Goal: Task Accomplishment & Management: Manage account settings

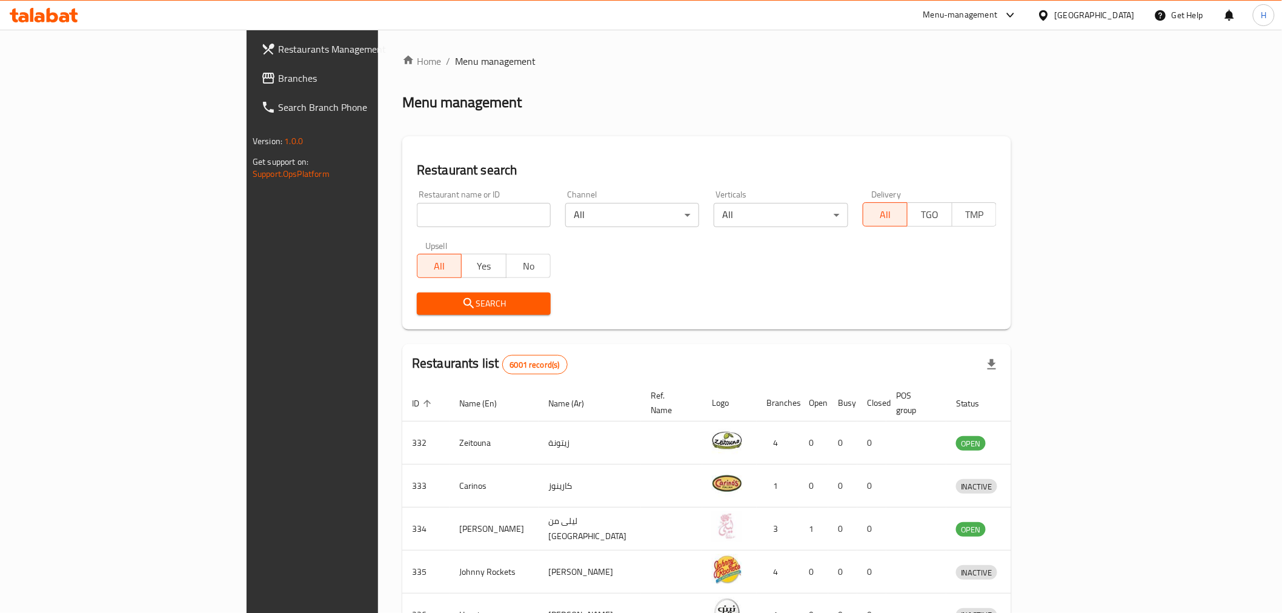
click at [417, 214] on input "search" at bounding box center [484, 215] width 134 height 24
type input "pasha"
click button "Search" at bounding box center [484, 304] width 134 height 22
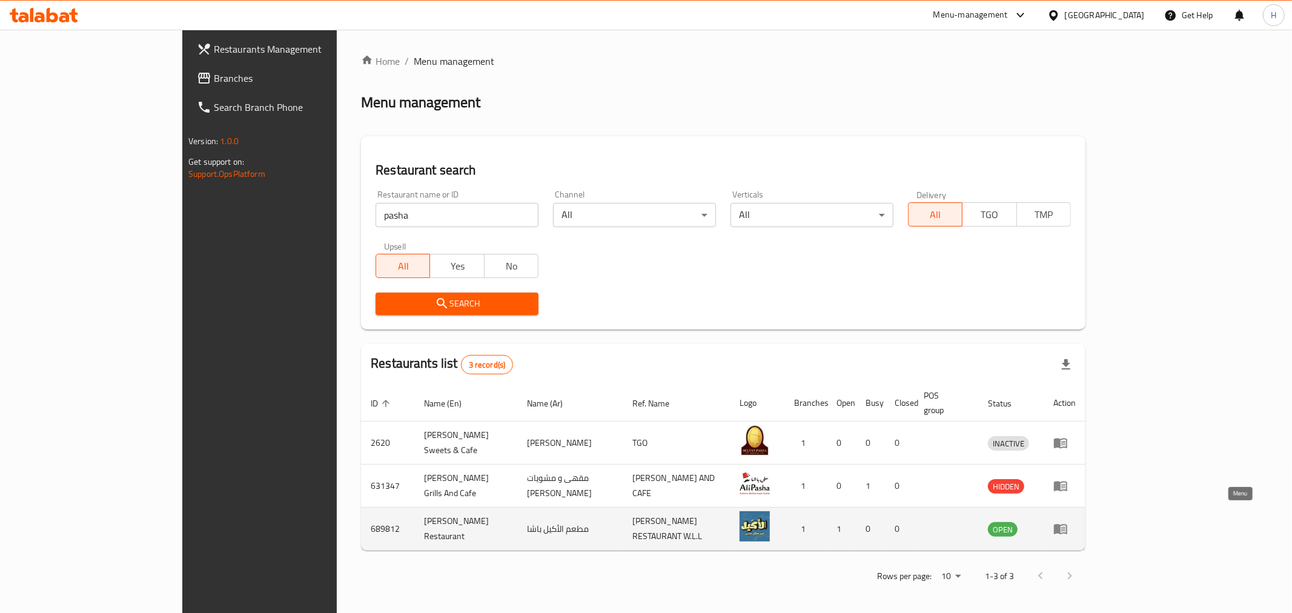
click at [1068, 522] on icon "enhanced table" at bounding box center [1061, 529] width 15 height 15
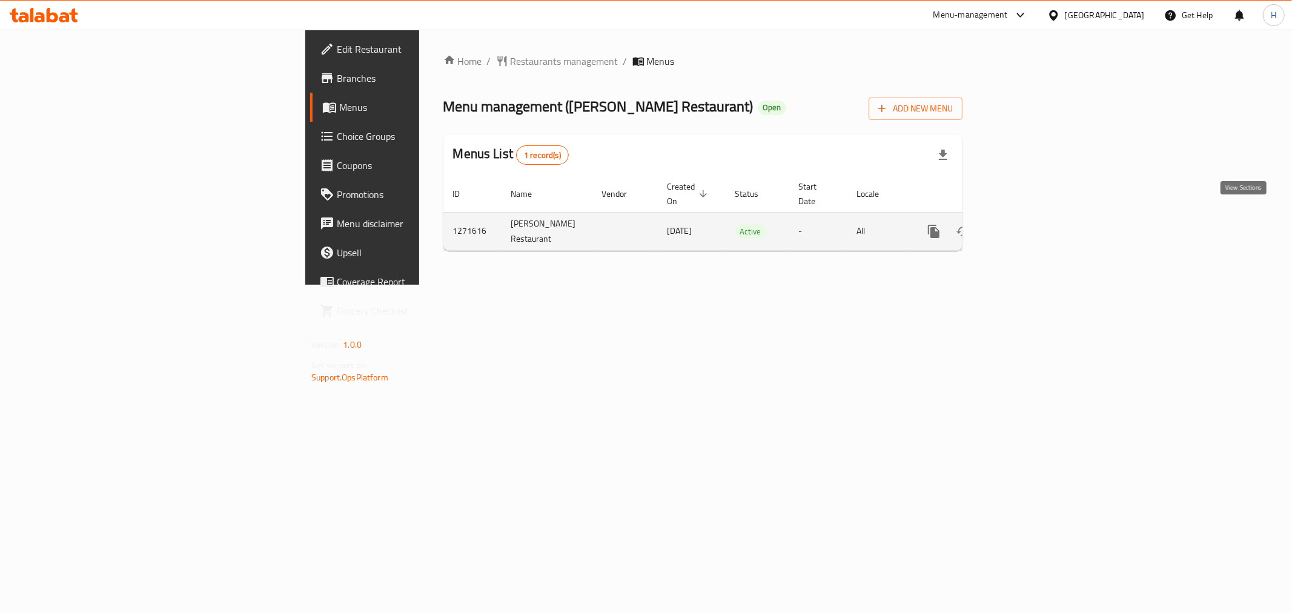
click at [1029, 224] on icon "enhanced table" at bounding box center [1021, 231] width 15 height 15
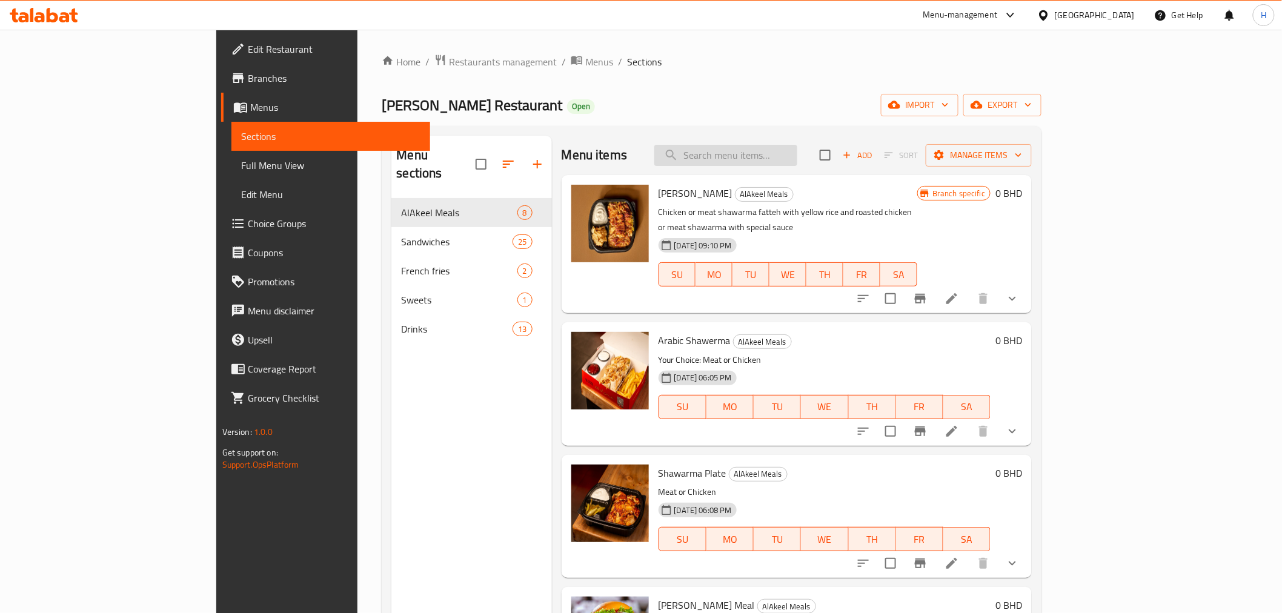
click at [795, 153] on input "search" at bounding box center [725, 155] width 143 height 21
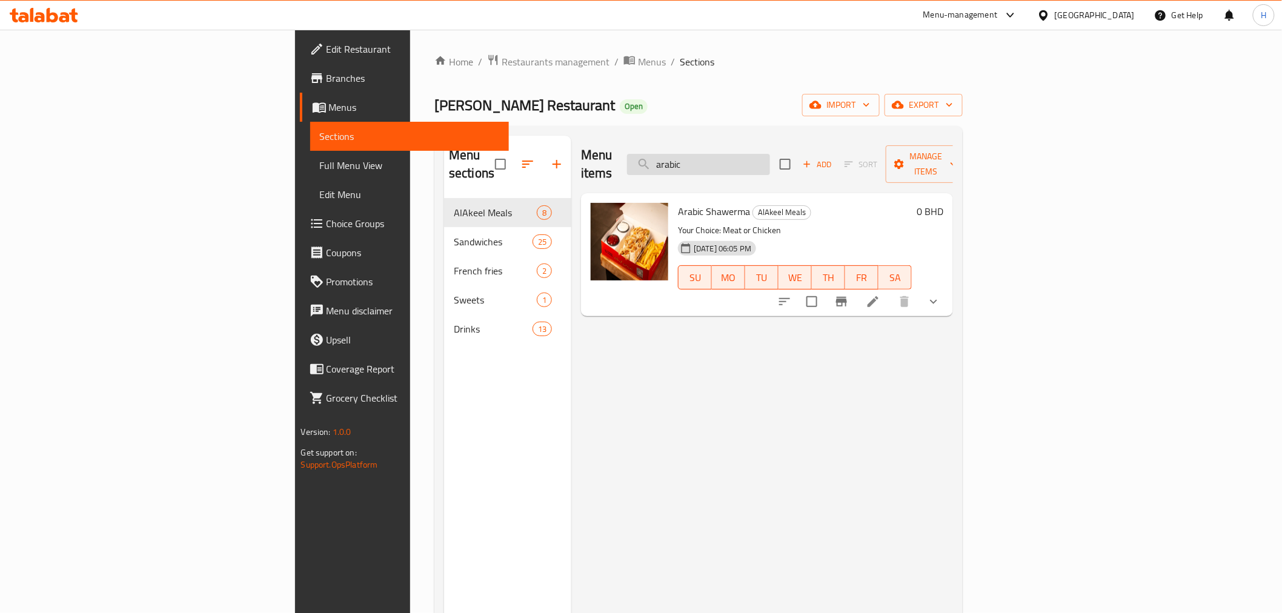
type input "arabic"
click at [847, 297] on icon "Branch-specific-item" at bounding box center [841, 302] width 11 height 10
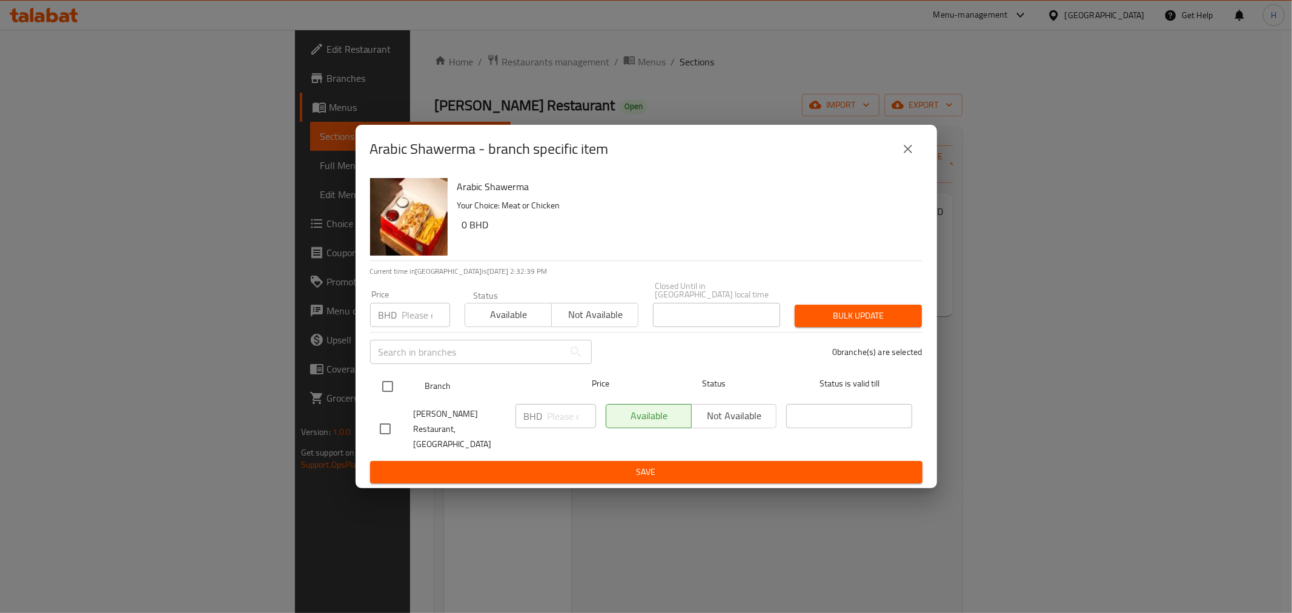
click at [384, 388] on input "checkbox" at bounding box center [387, 386] width 25 height 25
checkbox input "true"
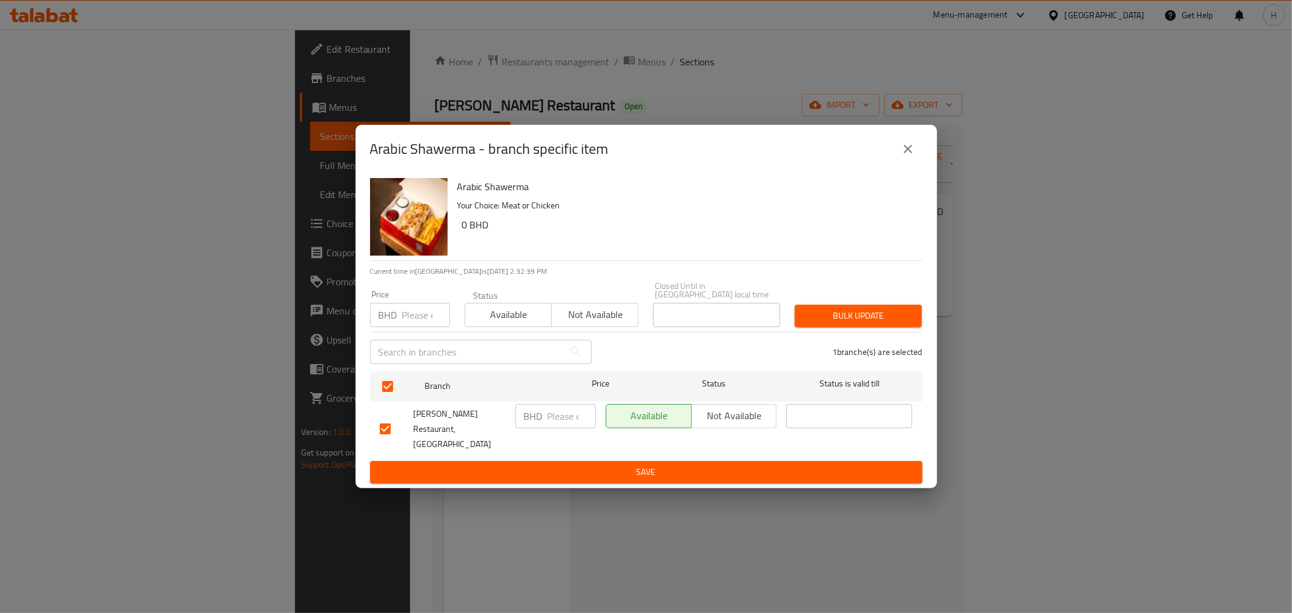
click at [536, 422] on p "BHD" at bounding box center [533, 416] width 19 height 15
click at [549, 420] on input "number" at bounding box center [572, 416] width 48 height 24
type input "0"
click at [543, 465] on span "Save" at bounding box center [646, 472] width 533 height 15
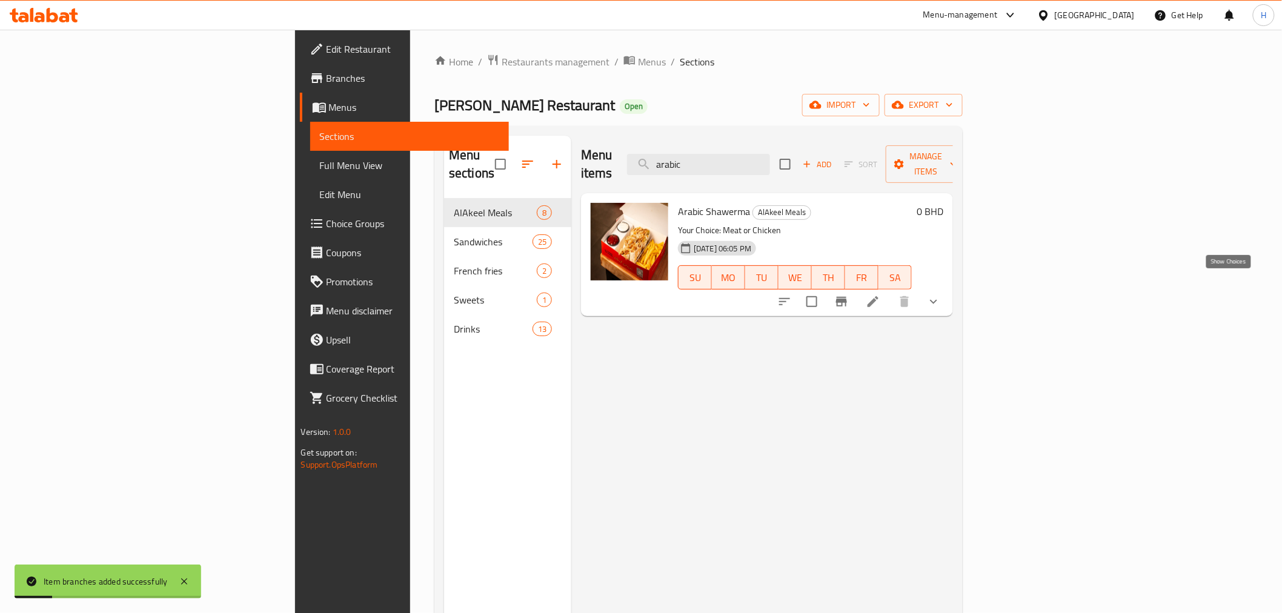
click at [941, 294] on icon "show more" at bounding box center [933, 301] width 15 height 15
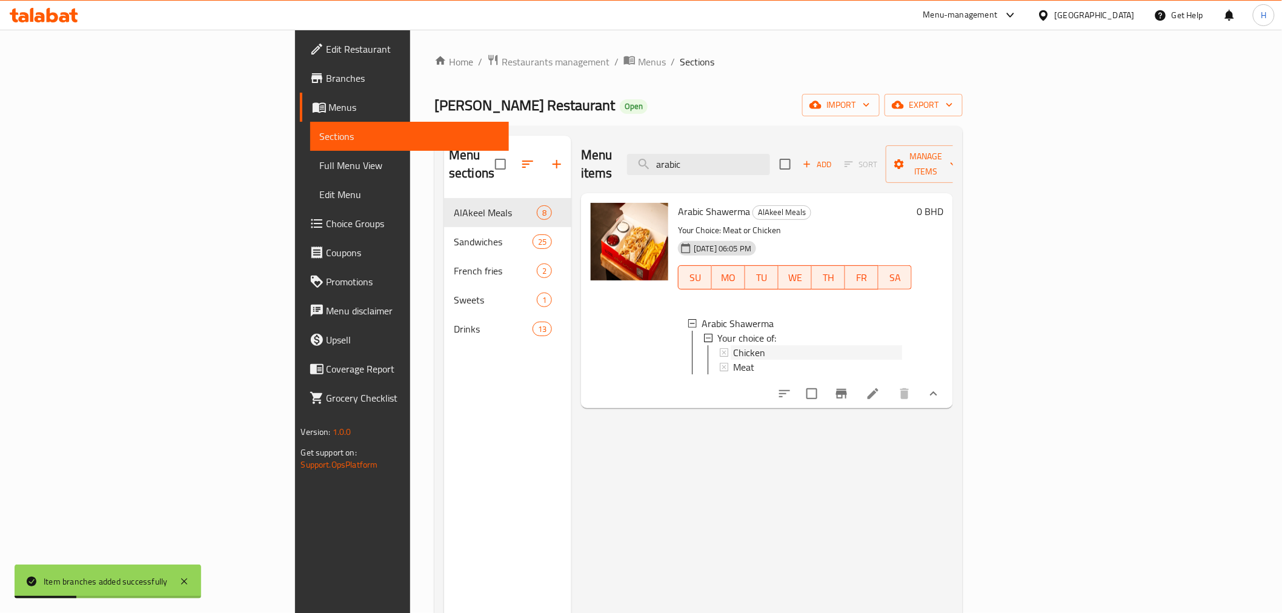
click at [733, 345] on span "Chicken" at bounding box center [749, 352] width 32 height 15
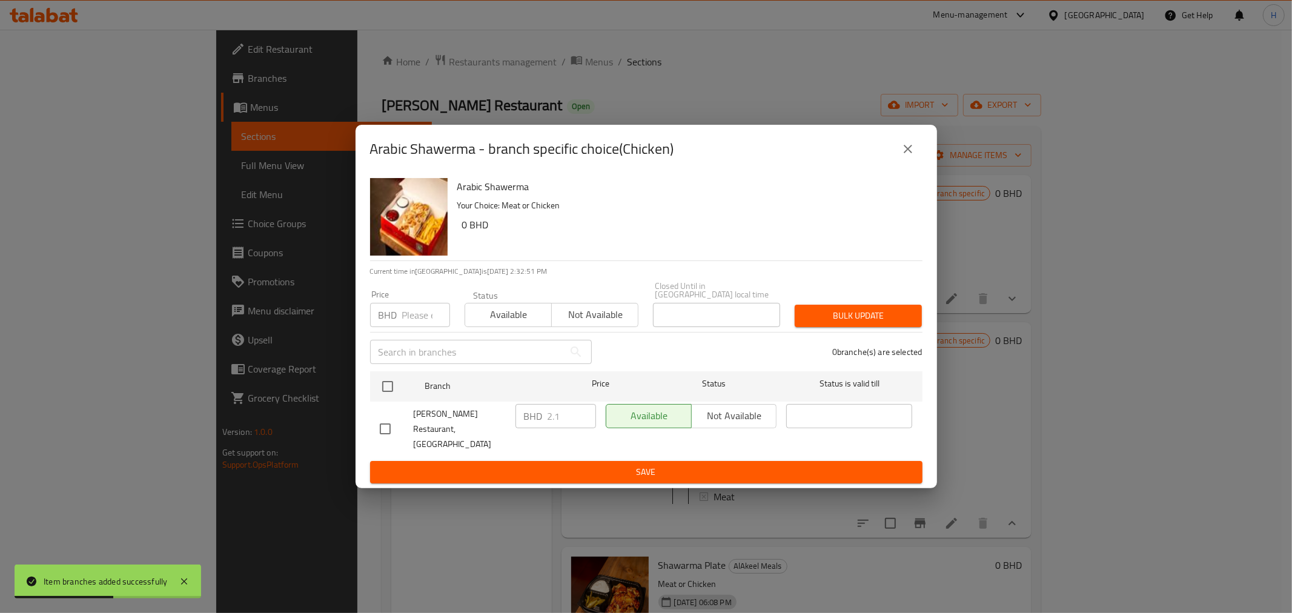
click at [901, 156] on icon "close" at bounding box center [908, 149] width 15 height 15
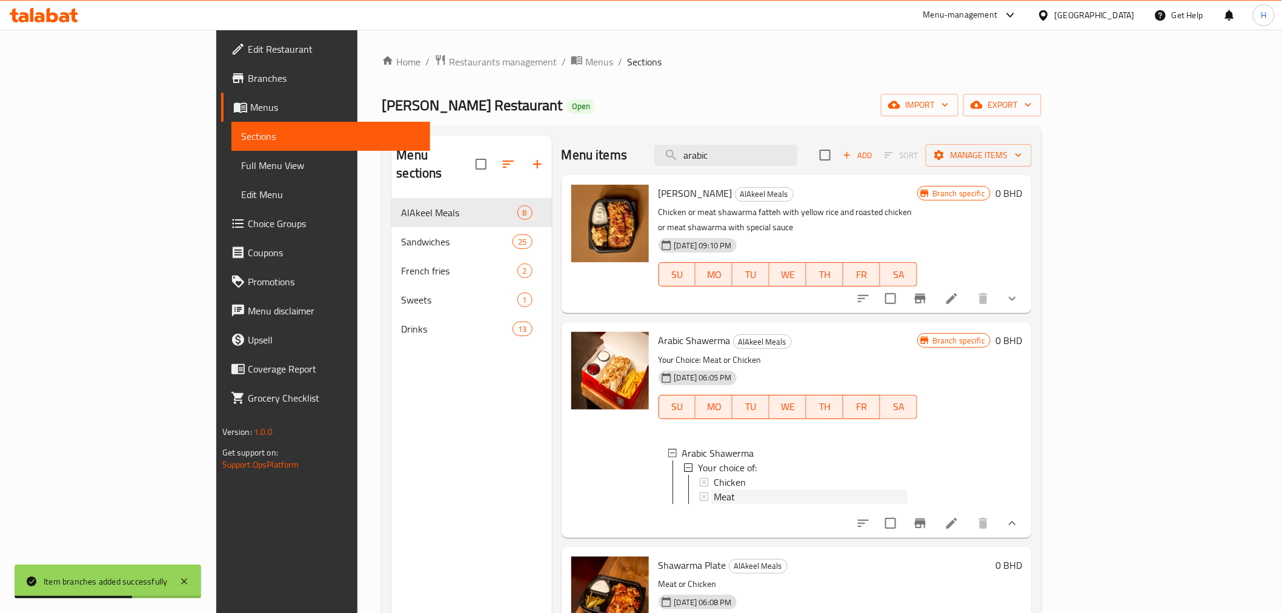
click at [714, 490] on span "Meat" at bounding box center [724, 497] width 21 height 15
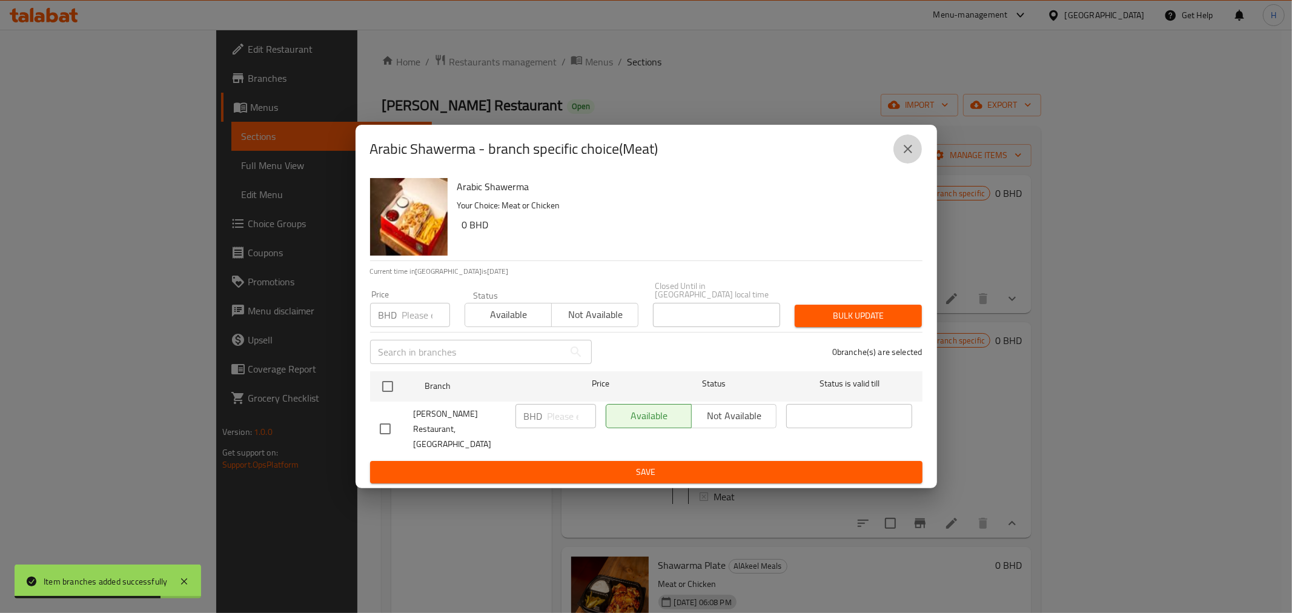
click at [905, 153] on icon "close" at bounding box center [908, 149] width 8 height 8
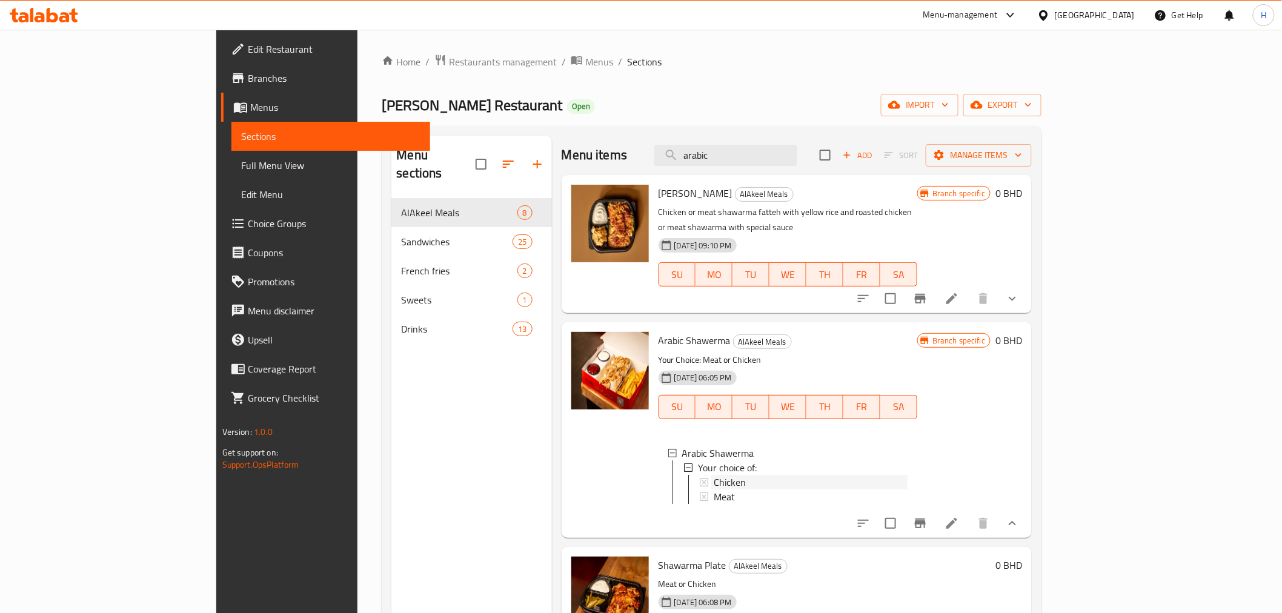
click at [714, 475] on span "Chicken" at bounding box center [730, 482] width 32 height 15
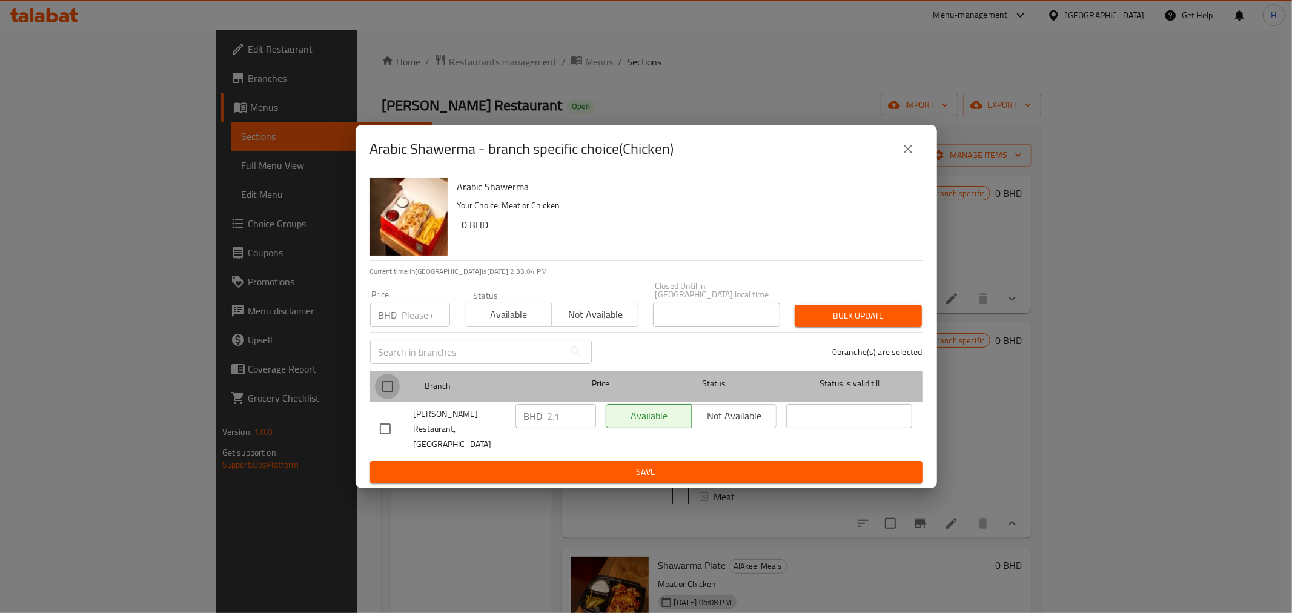
drag, startPoint x: 385, startPoint y: 394, endPoint x: 454, endPoint y: 400, distance: 69.3
click at [386, 394] on input "checkbox" at bounding box center [387, 386] width 25 height 25
checkbox input "true"
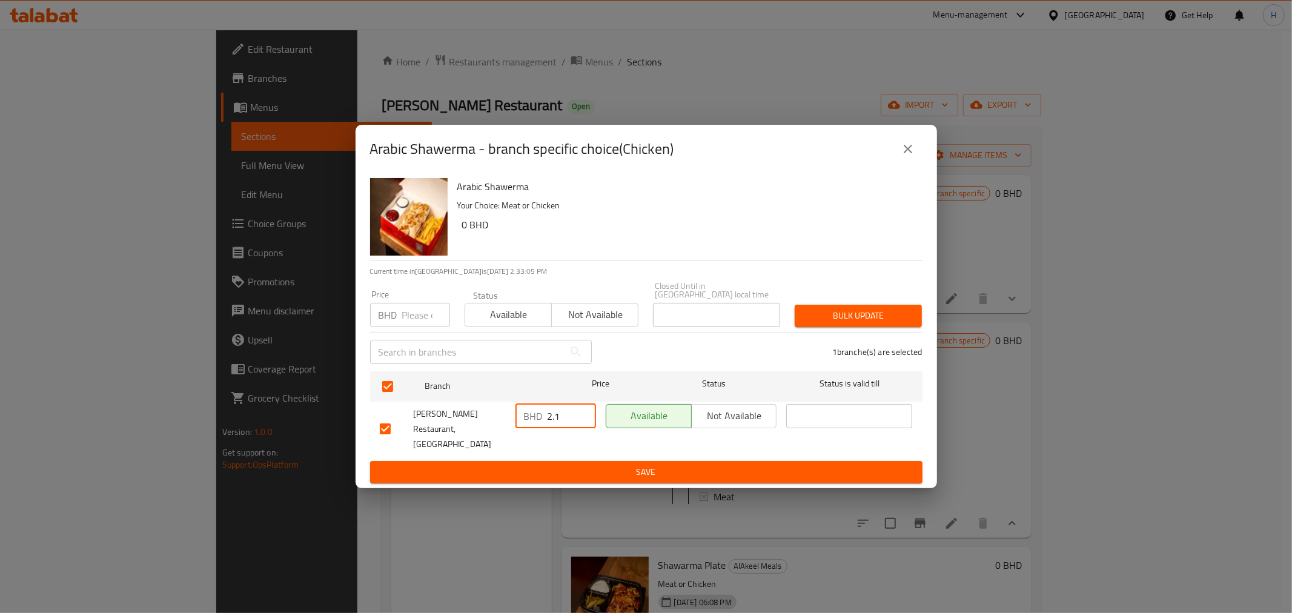
click at [561, 420] on input "2.1" at bounding box center [572, 416] width 48 height 24
type input "2.5"
click at [547, 465] on span "Save" at bounding box center [646, 472] width 533 height 15
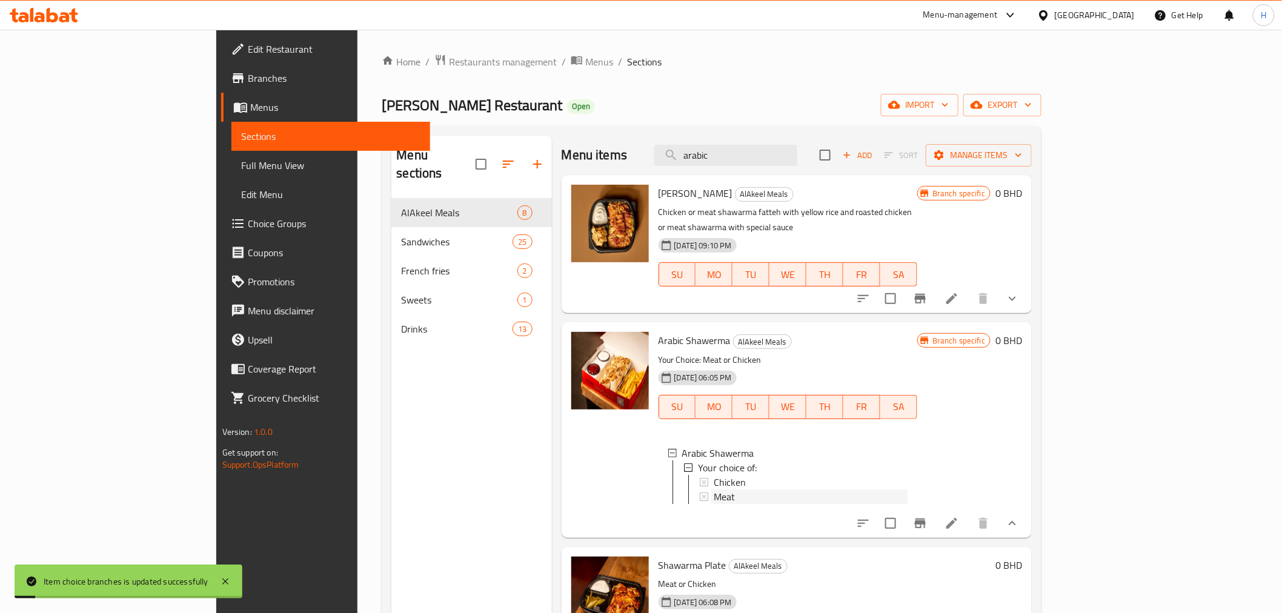
click at [714, 490] on span "Meat" at bounding box center [724, 497] width 21 height 15
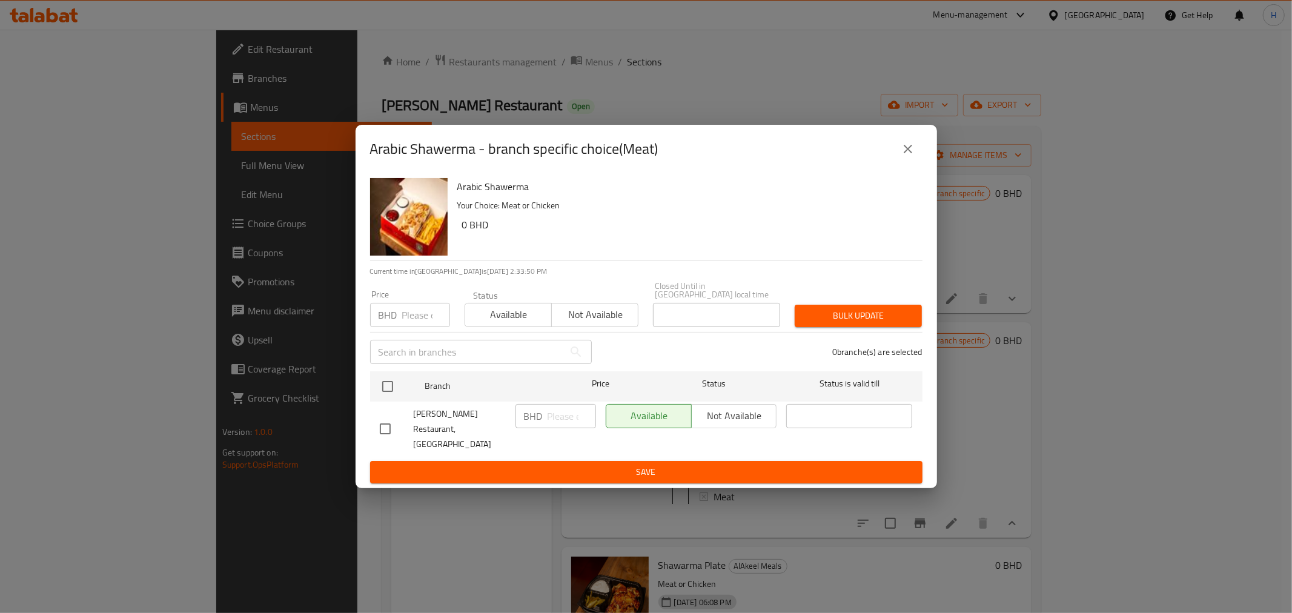
click at [909, 153] on icon "close" at bounding box center [908, 149] width 8 height 8
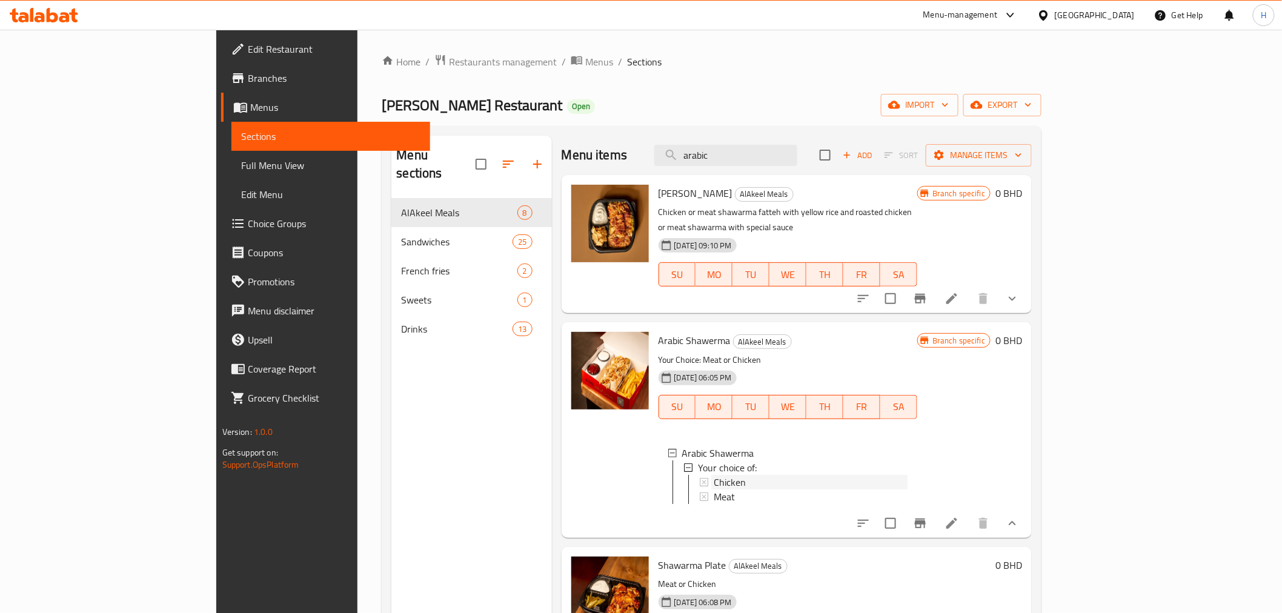
click at [714, 475] on span "Chicken" at bounding box center [730, 482] width 32 height 15
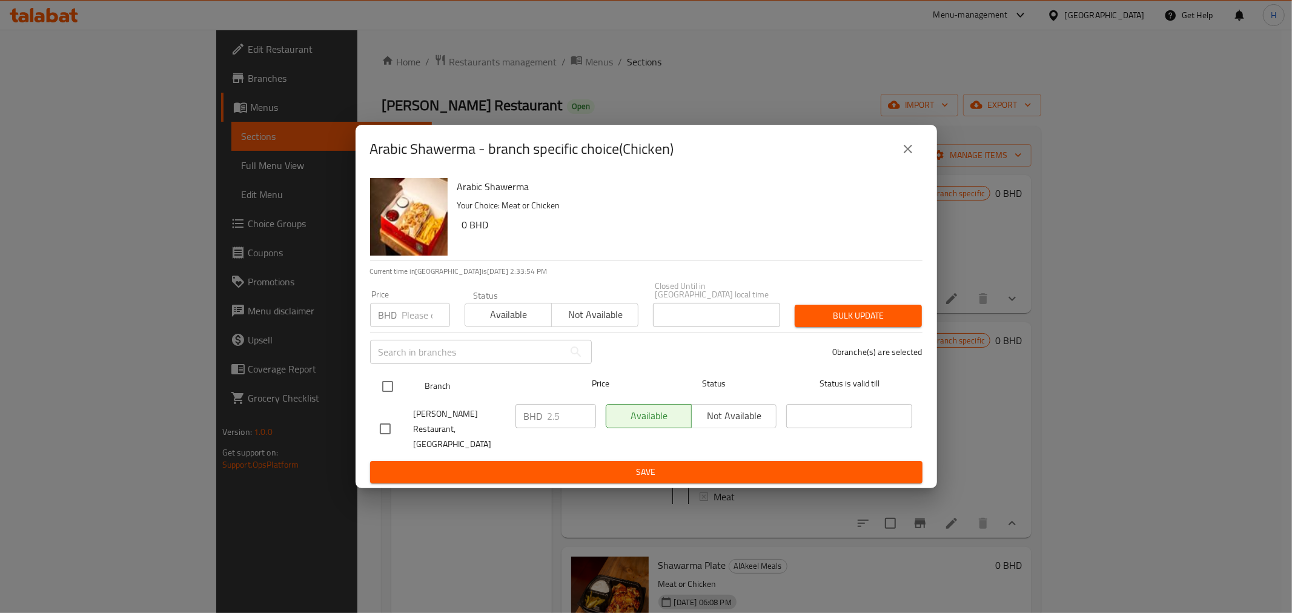
click at [384, 382] on input "checkbox" at bounding box center [387, 386] width 25 height 25
checkbox input "true"
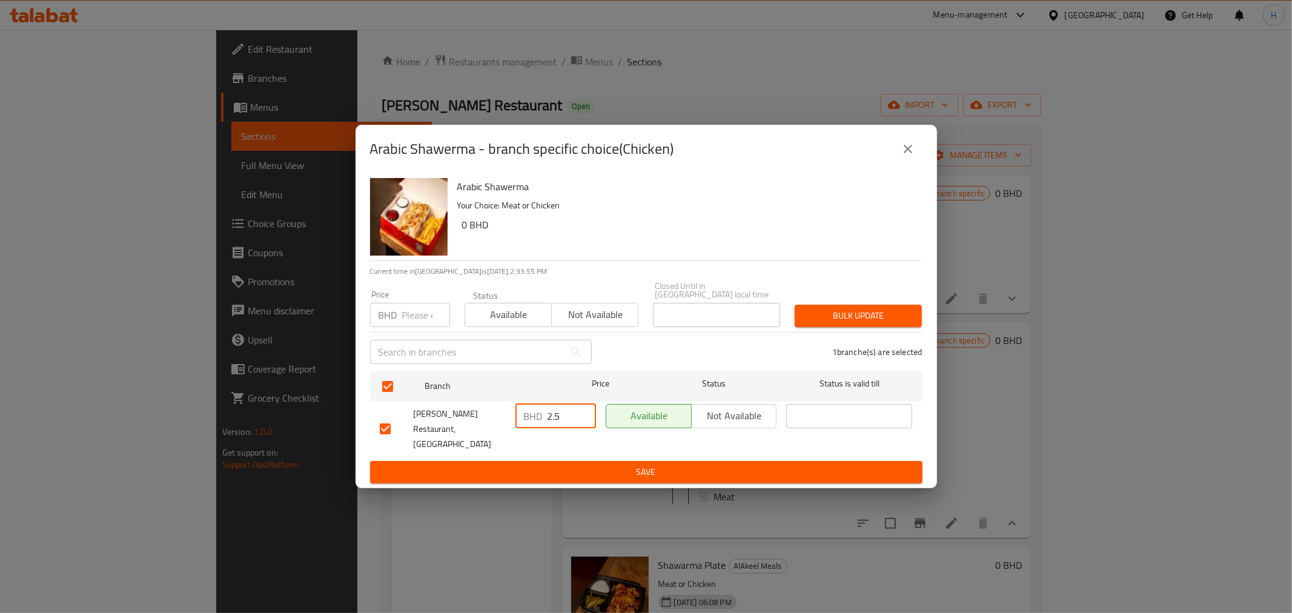
drag, startPoint x: 556, startPoint y: 421, endPoint x: 576, endPoint y: 421, distance: 20.0
click at [574, 420] on input "2.5" at bounding box center [572, 416] width 48 height 24
type input "2.1"
click at [549, 461] on button "Save" at bounding box center [646, 472] width 553 height 22
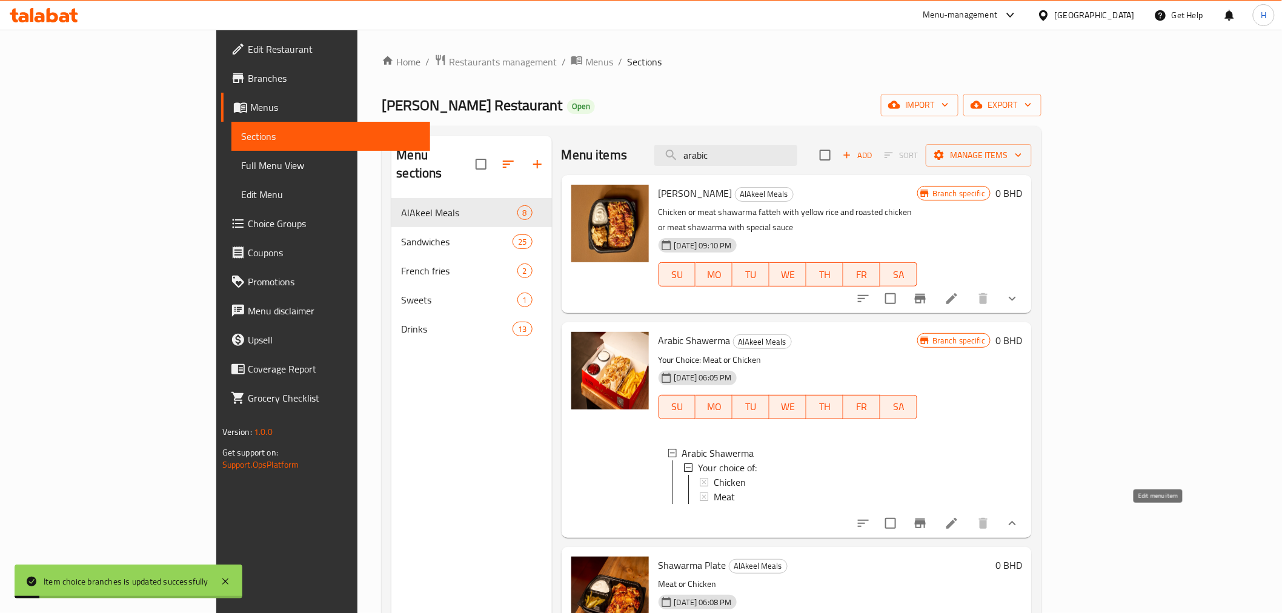
click at [959, 523] on icon at bounding box center [952, 523] width 15 height 15
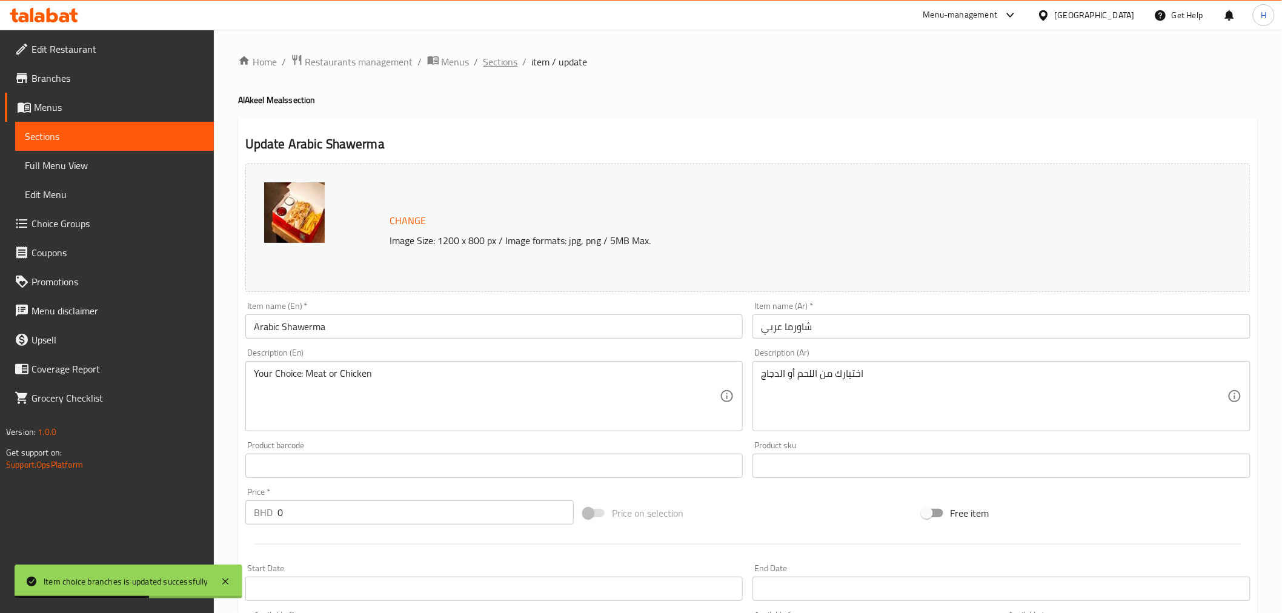
click at [498, 63] on span "Sections" at bounding box center [500, 62] width 35 height 15
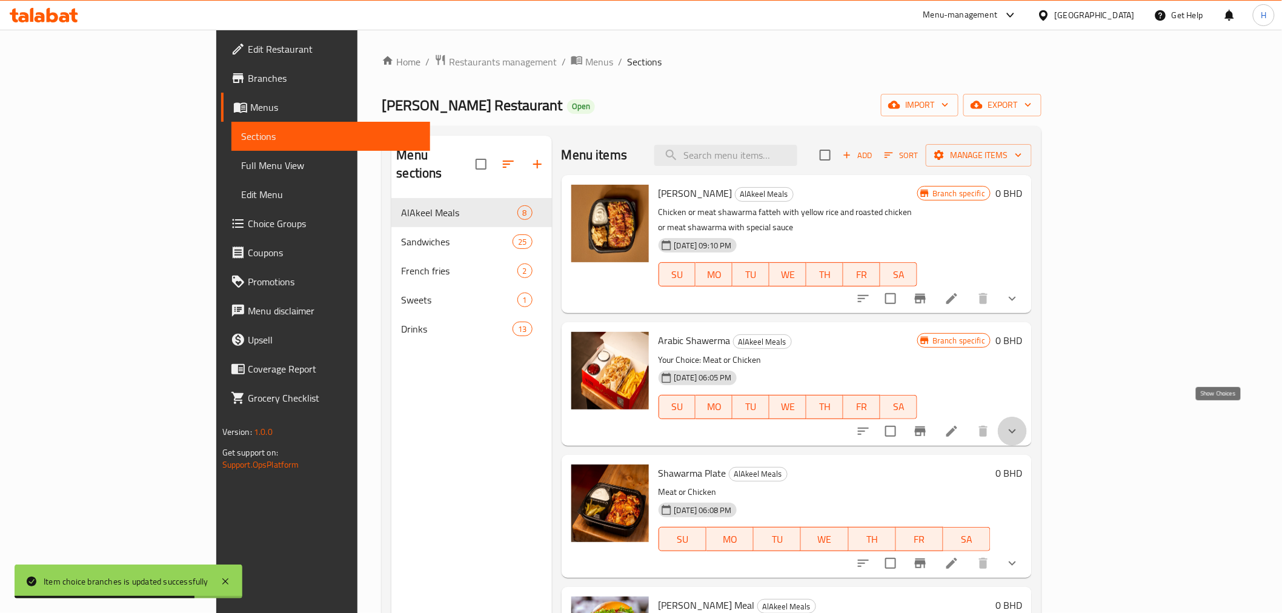
click at [1020, 424] on icon "show more" at bounding box center [1012, 431] width 15 height 15
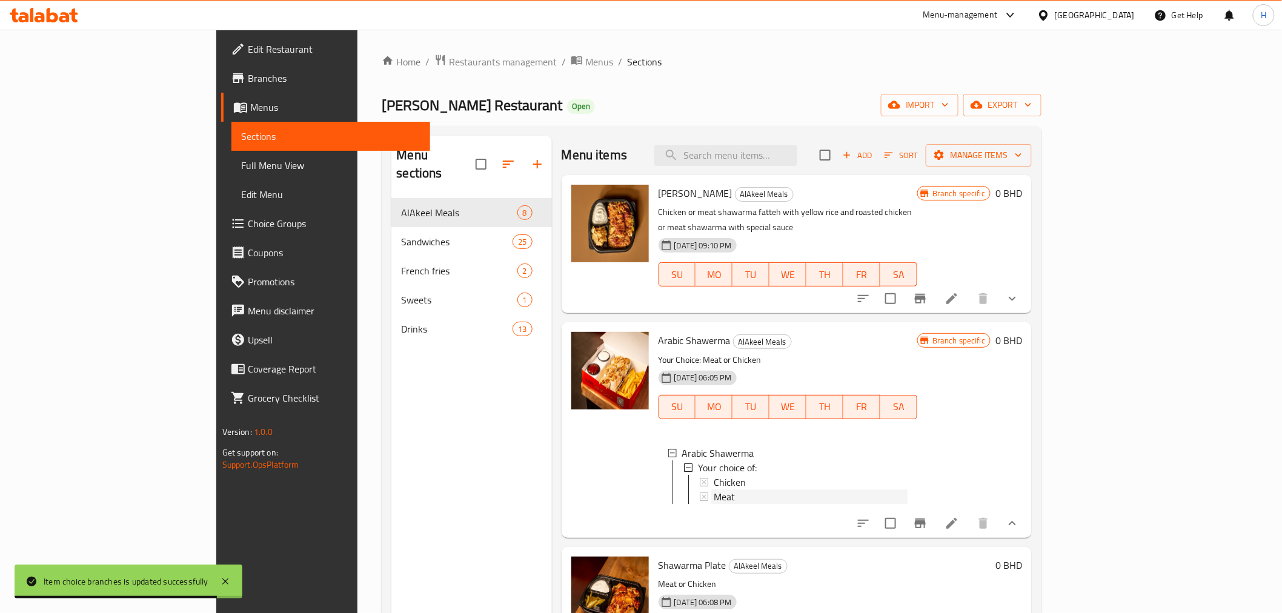
click at [714, 490] on span "Meat" at bounding box center [724, 497] width 21 height 15
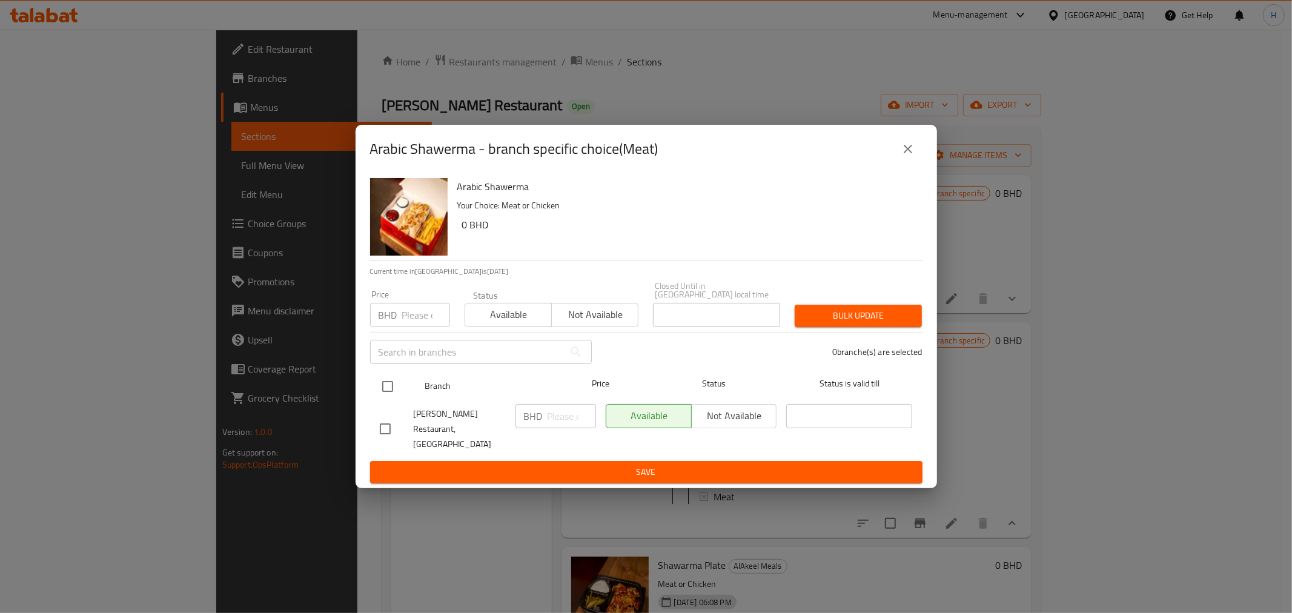
click at [392, 391] on input "checkbox" at bounding box center [387, 386] width 25 height 25
checkbox input "true"
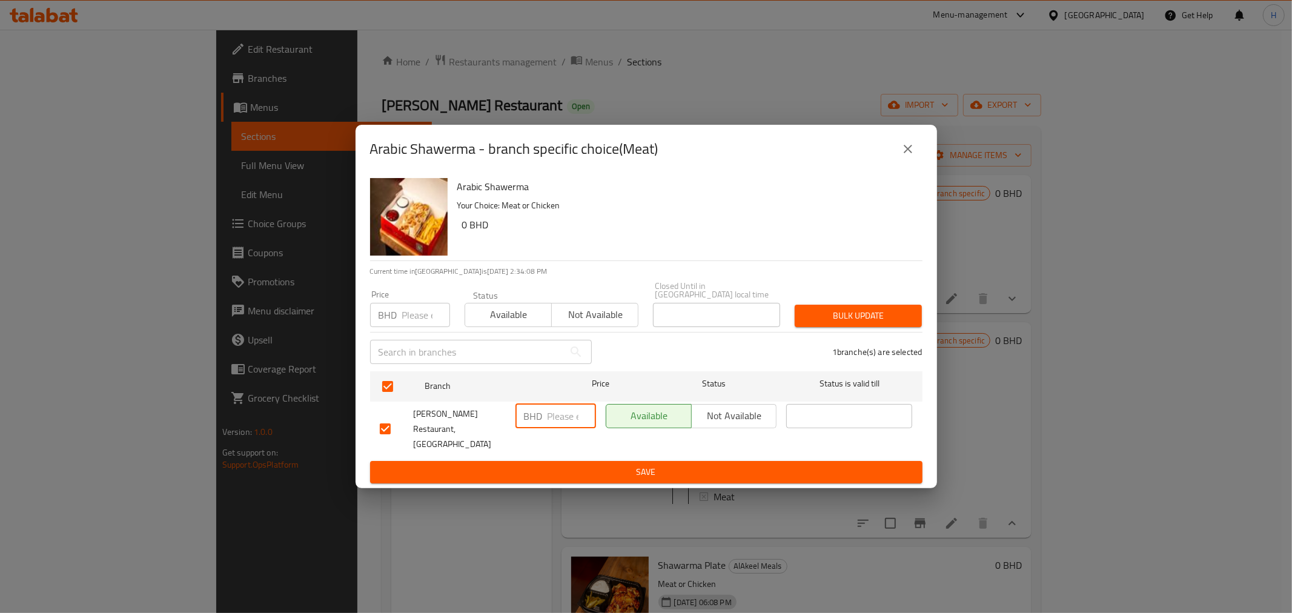
click at [554, 420] on input "number" at bounding box center [572, 416] width 48 height 24
type input "2.4"
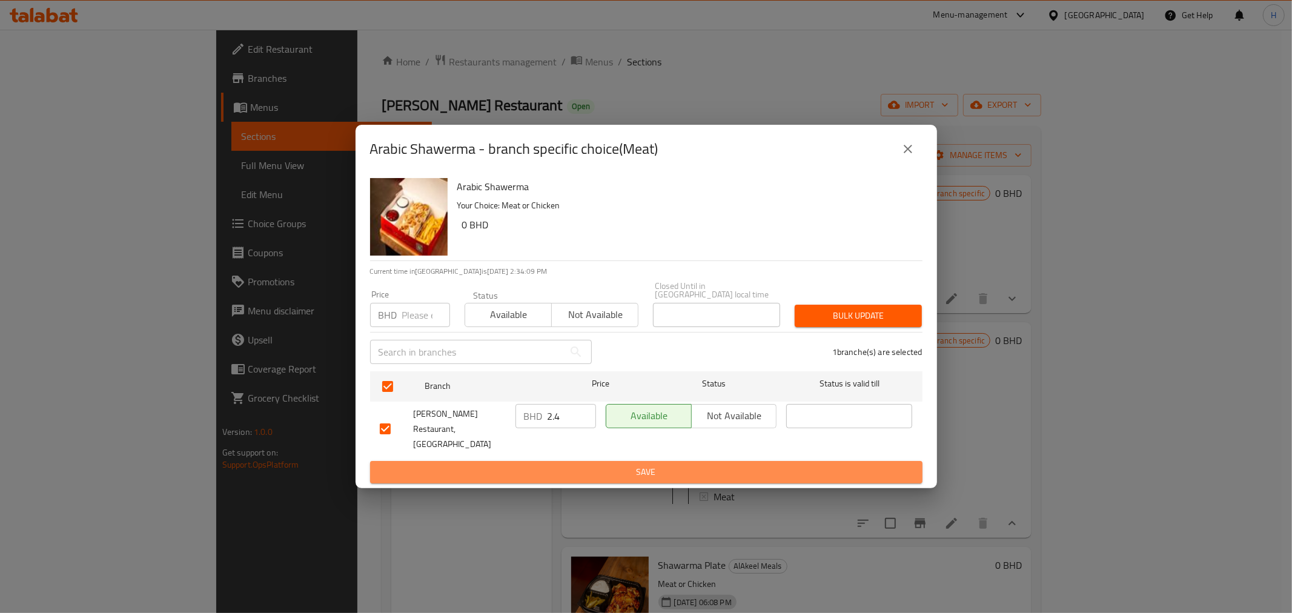
click at [549, 465] on span "Save" at bounding box center [646, 472] width 533 height 15
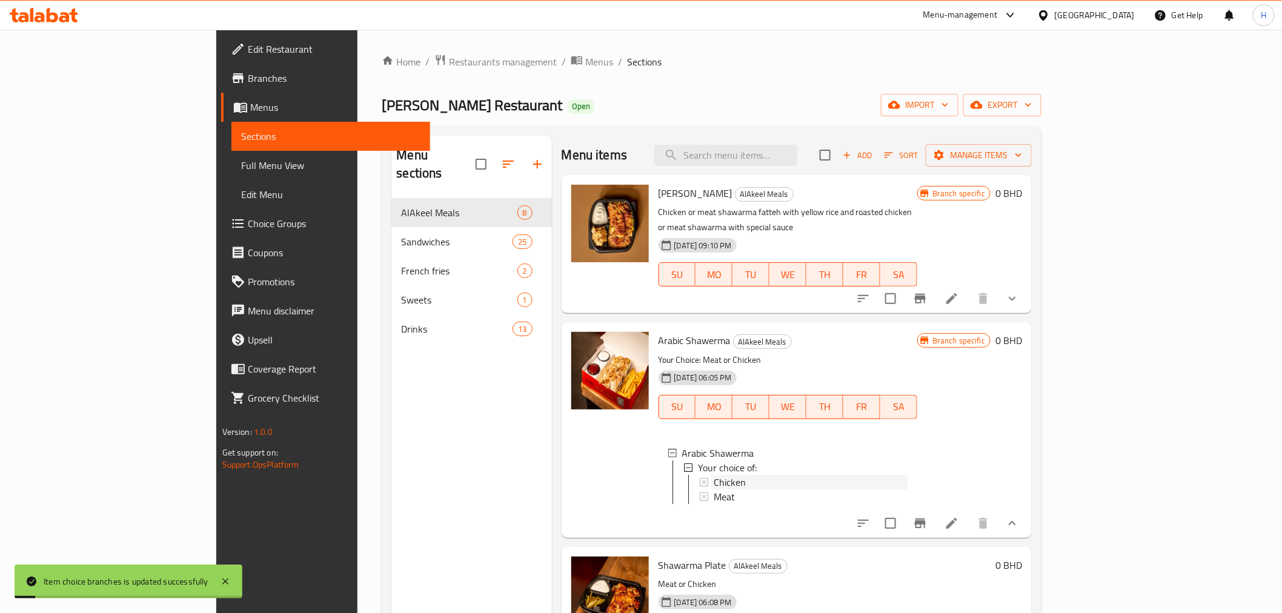
click at [714, 475] on span "Chicken" at bounding box center [730, 482] width 32 height 15
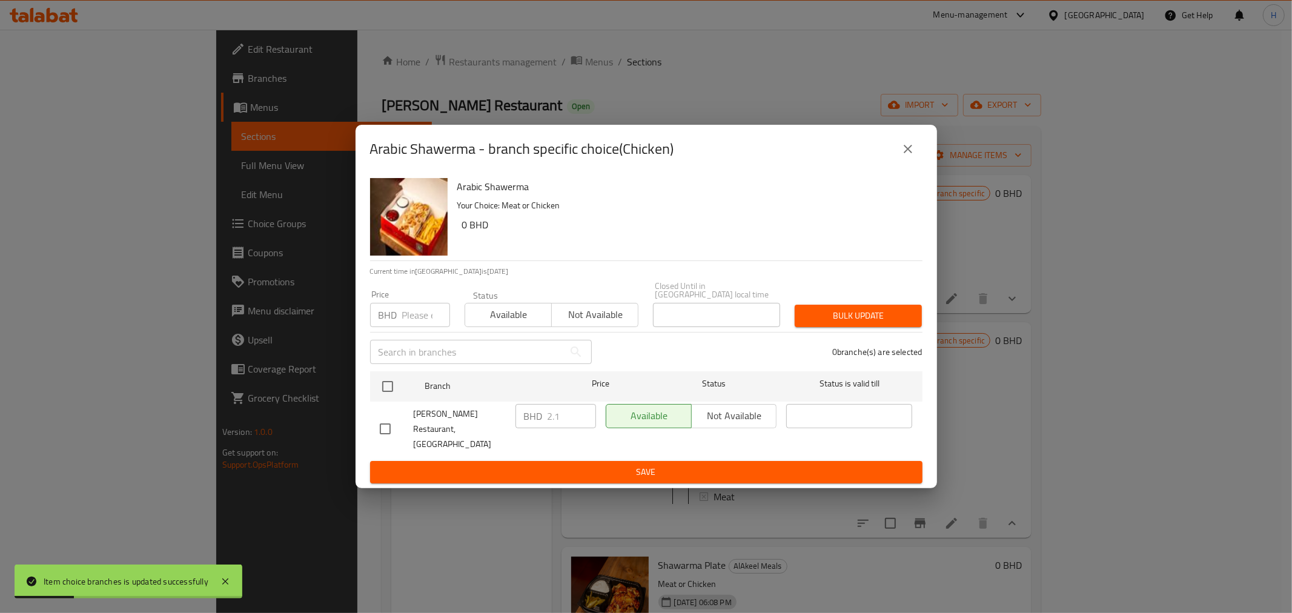
click at [909, 156] on icon "close" at bounding box center [908, 149] width 15 height 15
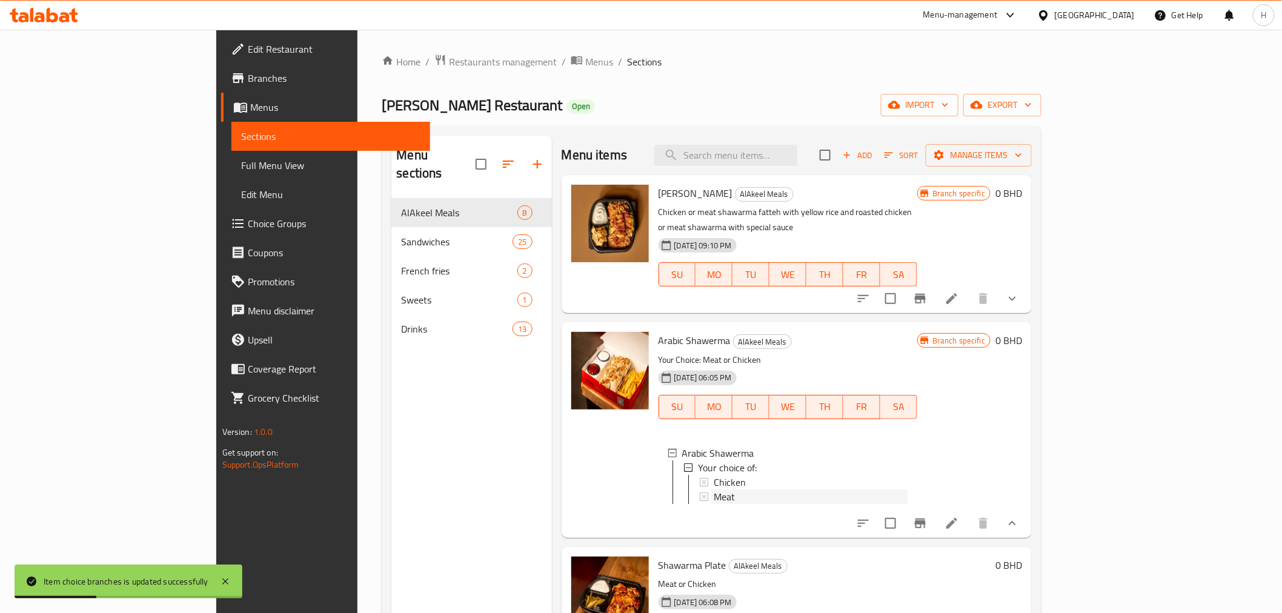
click at [714, 490] on span "Meat" at bounding box center [724, 497] width 21 height 15
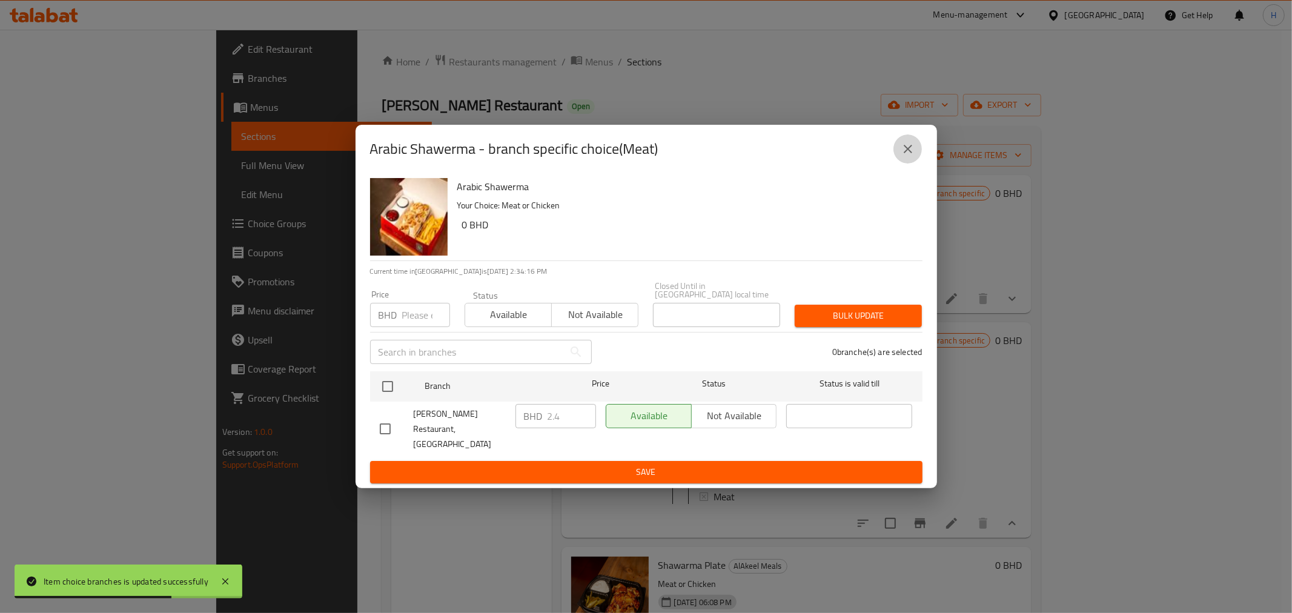
click at [912, 156] on icon "close" at bounding box center [908, 149] width 15 height 15
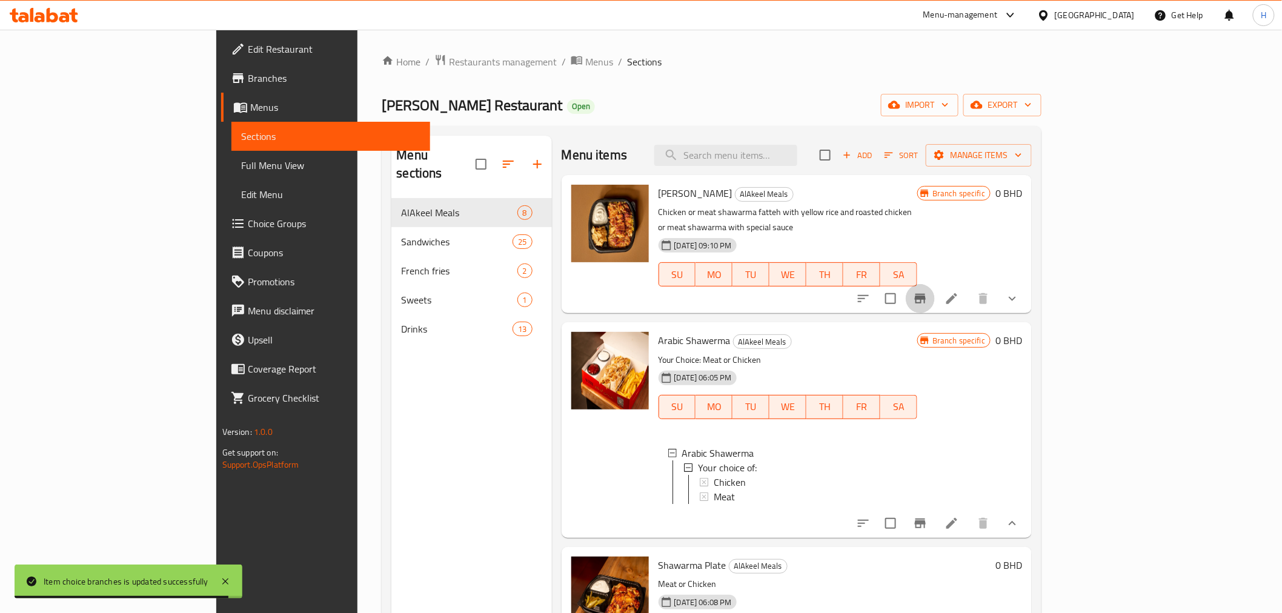
click at [926, 294] on icon "Branch-specific-item" at bounding box center [920, 299] width 11 height 10
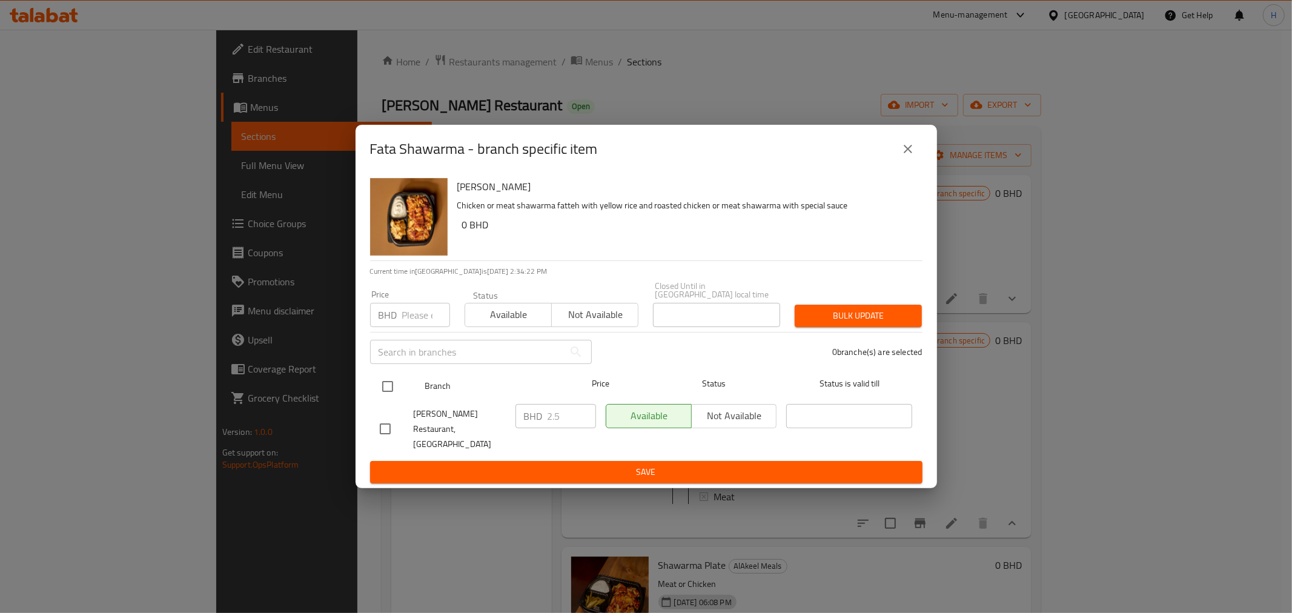
click at [390, 383] on input "checkbox" at bounding box center [387, 386] width 25 height 25
checkbox input "true"
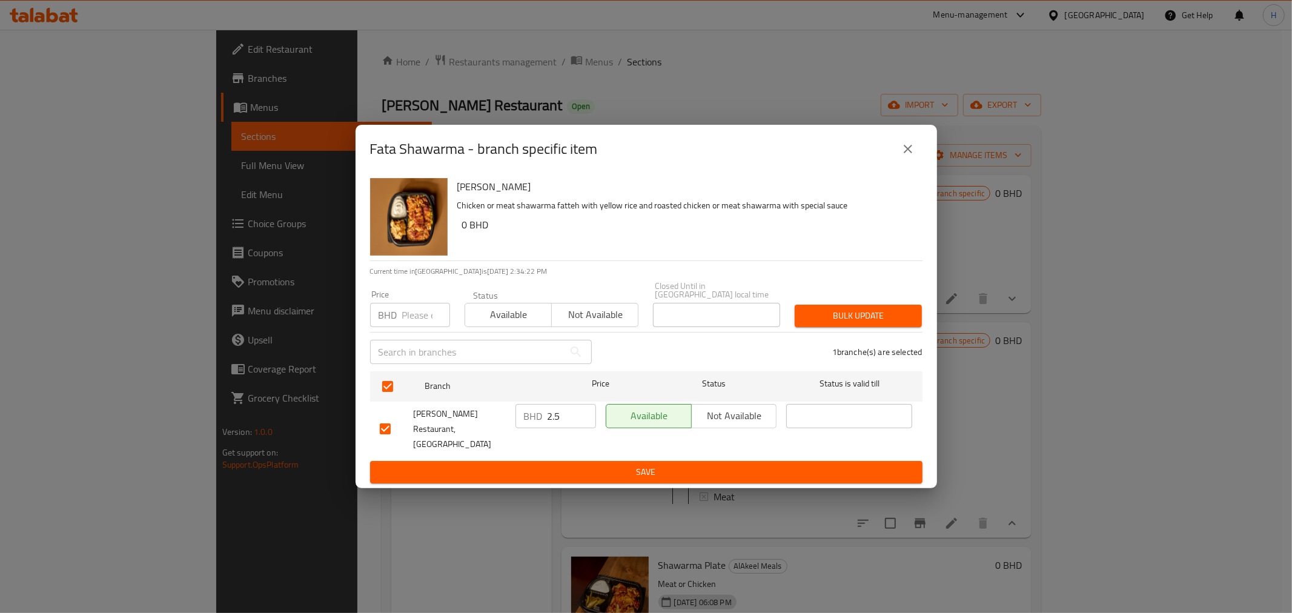
drag, startPoint x: 559, startPoint y: 423, endPoint x: 496, endPoint y: 416, distance: 63.4
click at [496, 416] on div "[PERSON_NAME] Restaurant, Al Hoora BHD 2.5 ​ Available Not available ​" at bounding box center [646, 429] width 543 height 60
type input "0"
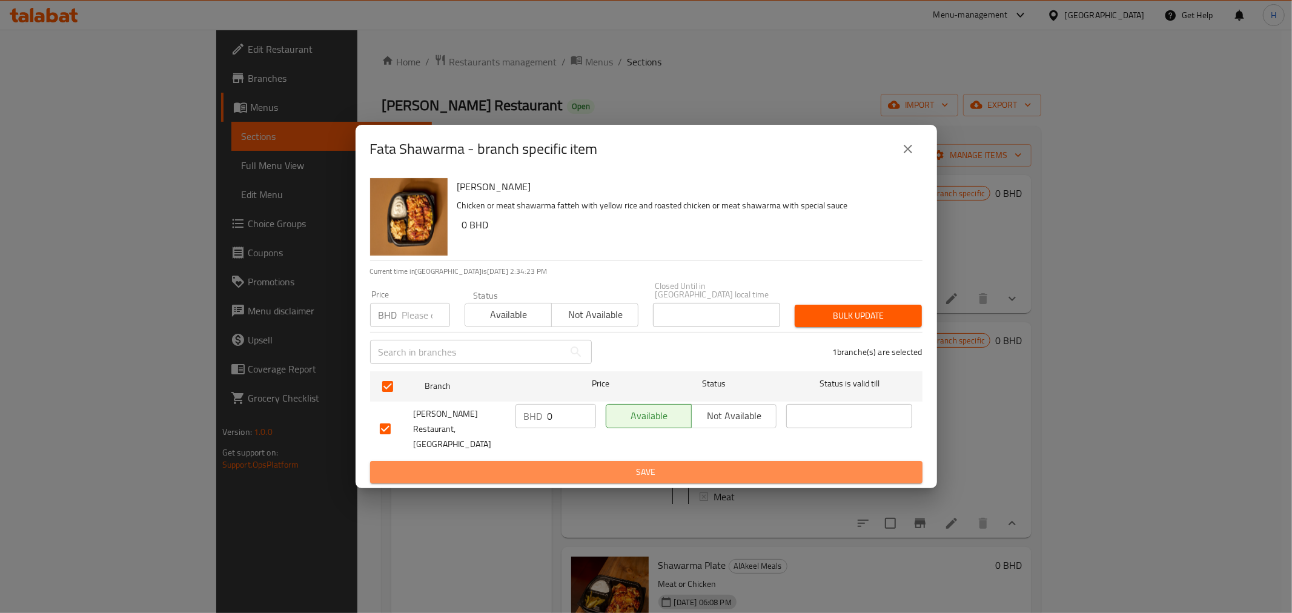
click at [528, 465] on span "Save" at bounding box center [646, 472] width 533 height 15
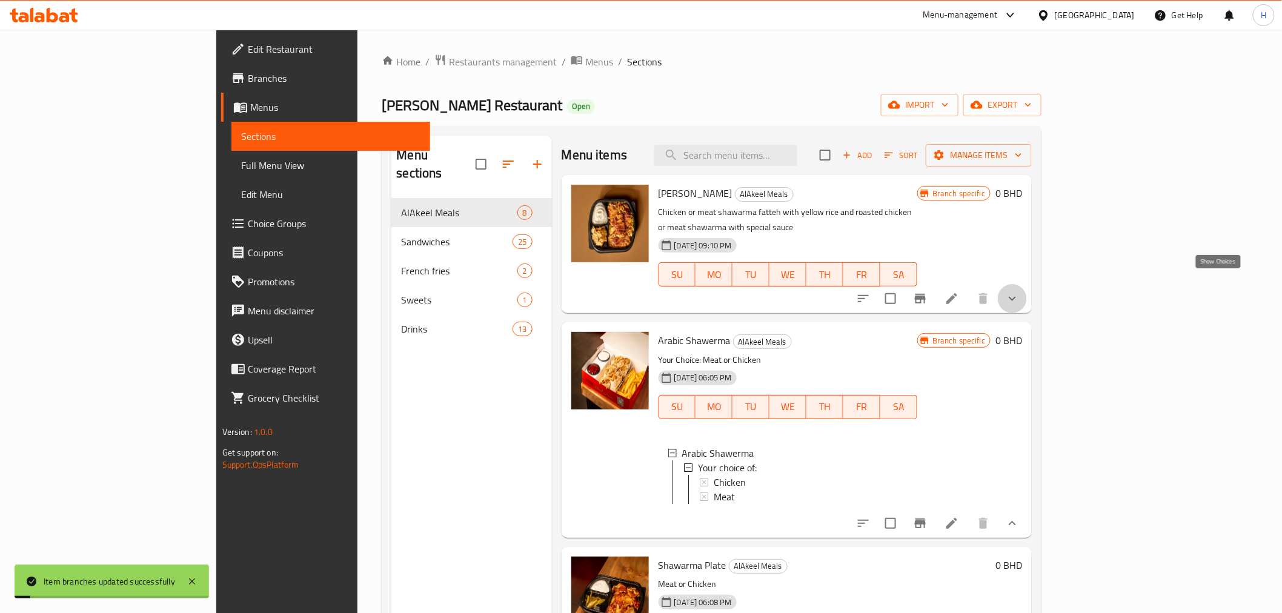
click at [1020, 291] on icon "show more" at bounding box center [1012, 298] width 15 height 15
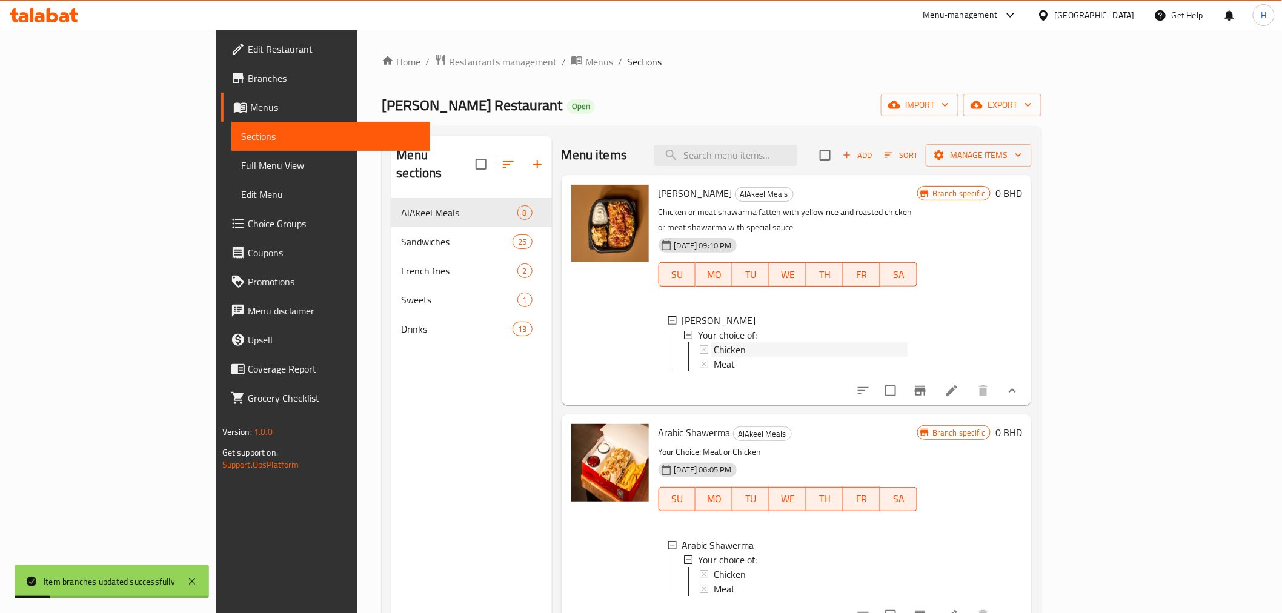
click at [714, 342] on div "Chicken" at bounding box center [811, 349] width 194 height 15
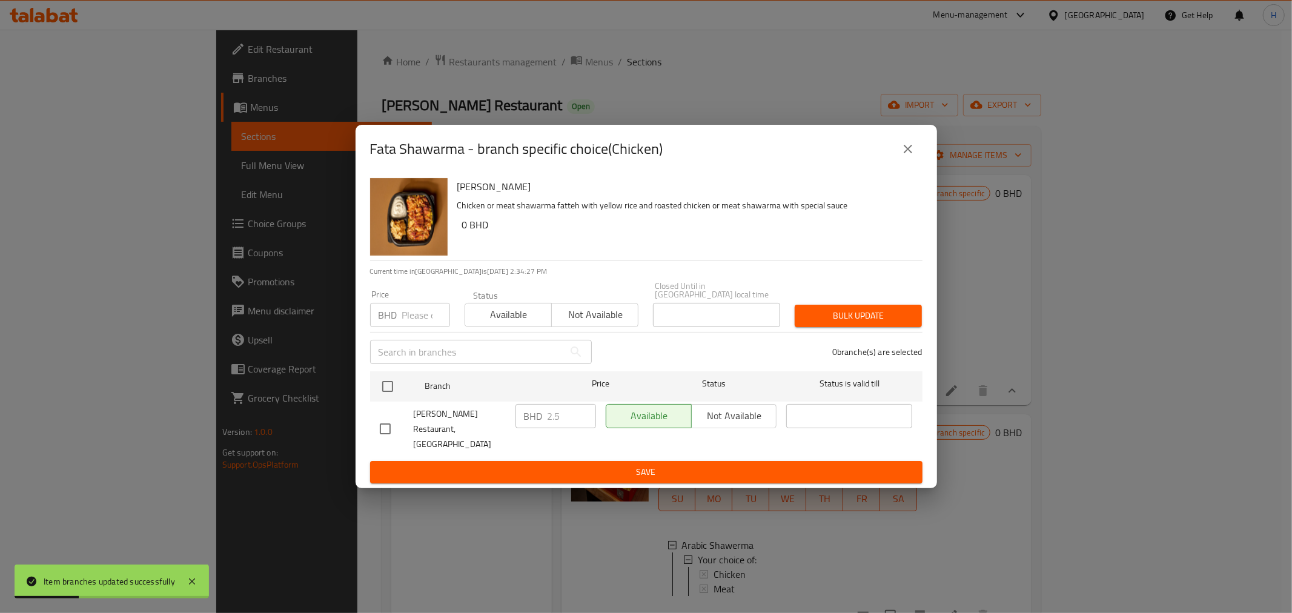
click at [905, 153] on icon "close" at bounding box center [908, 149] width 8 height 8
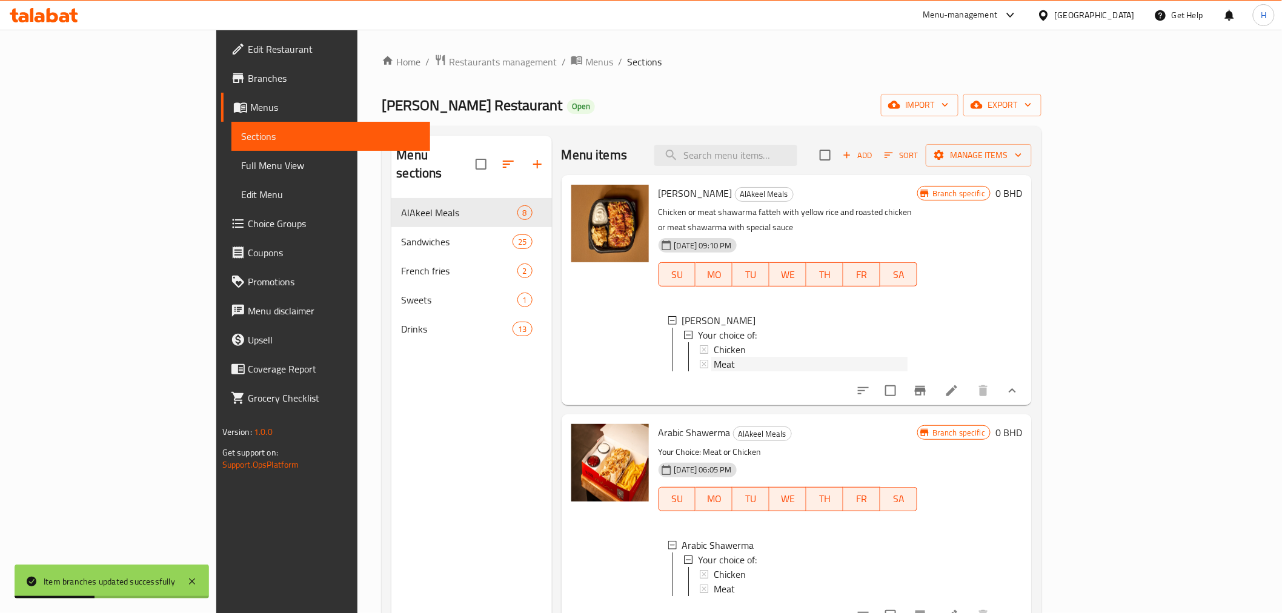
click at [714, 357] on span "Meat" at bounding box center [724, 364] width 21 height 15
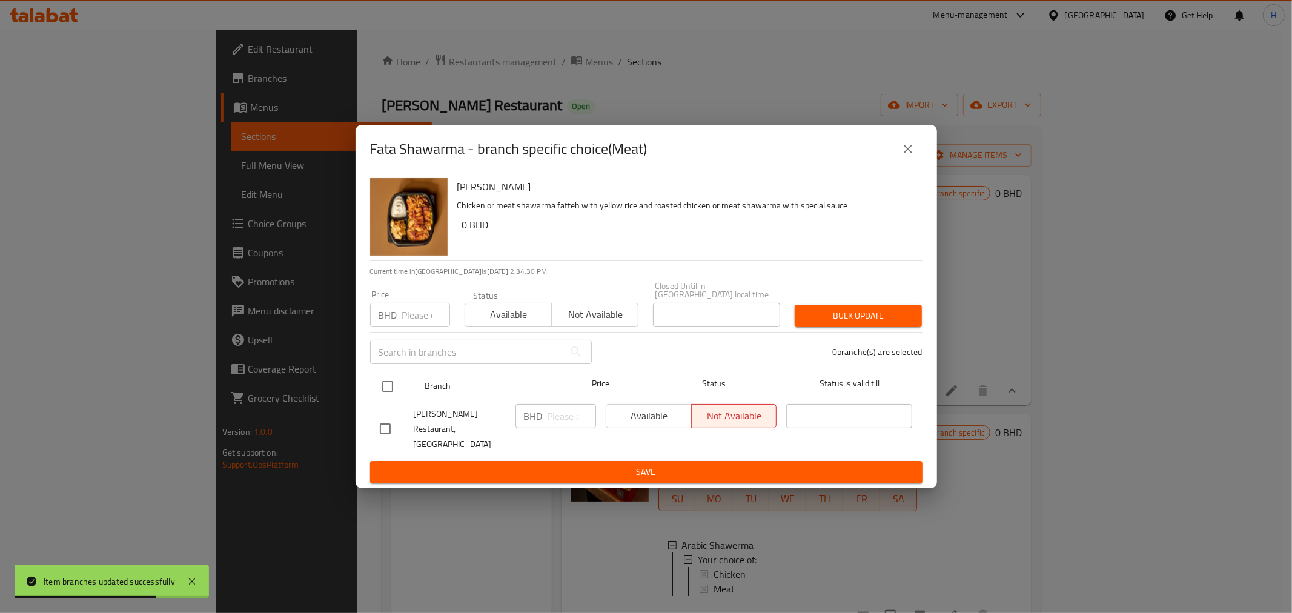
click at [392, 385] on input "checkbox" at bounding box center [387, 386] width 25 height 25
checkbox input "true"
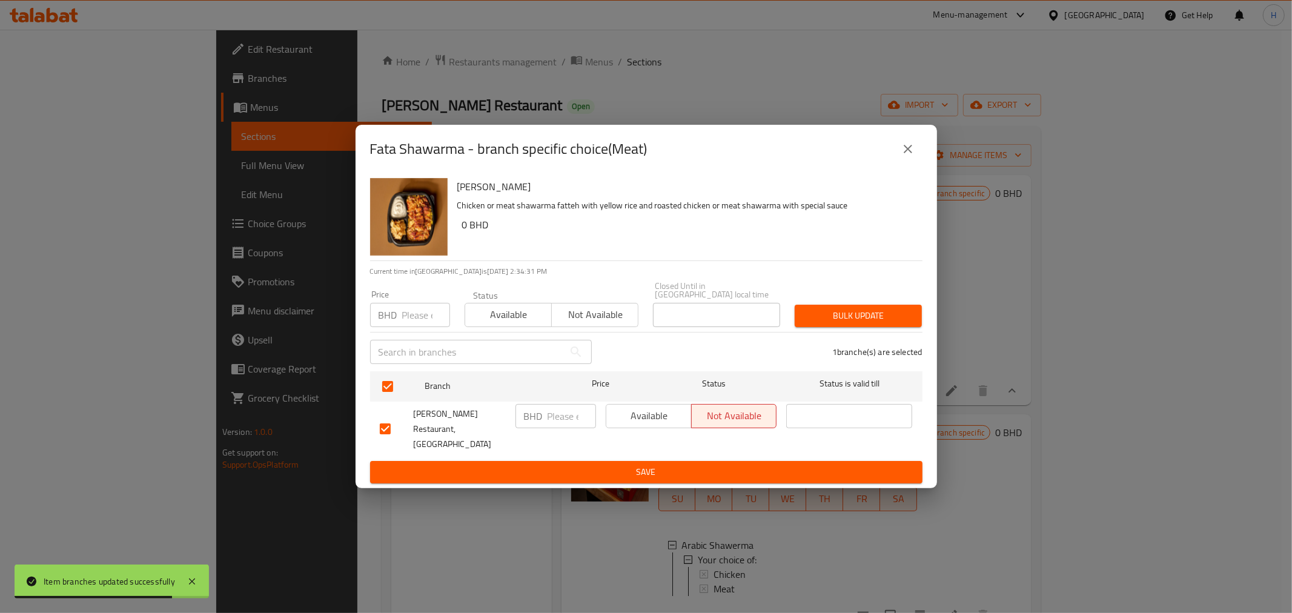
click at [538, 422] on p "BHD" at bounding box center [533, 416] width 19 height 15
click at [548, 423] on input "number" at bounding box center [572, 416] width 48 height 24
type input "3"
click at [543, 465] on span "Save" at bounding box center [646, 472] width 533 height 15
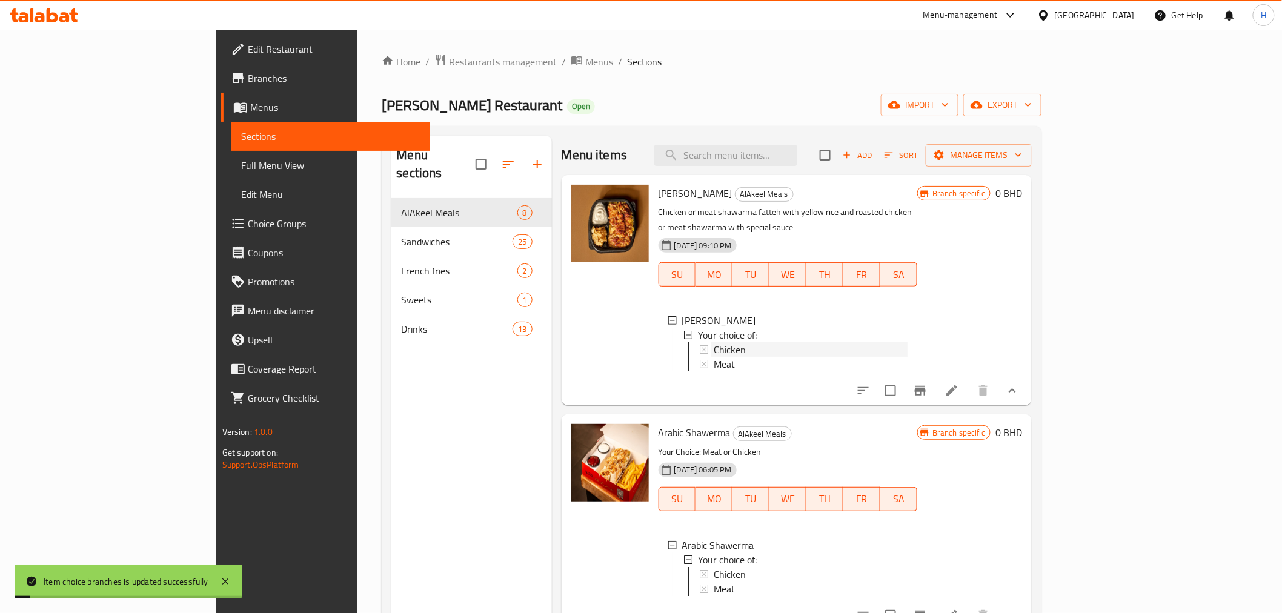
click at [714, 342] on span "Chicken" at bounding box center [730, 349] width 32 height 15
